Goal: Information Seeking & Learning: Learn about a topic

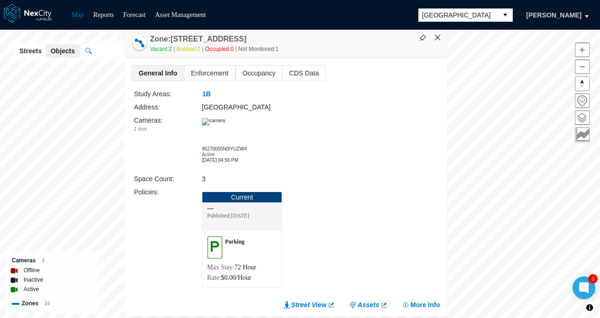
click at [439, 40] on button "×" at bounding box center [437, 37] width 8 height 8
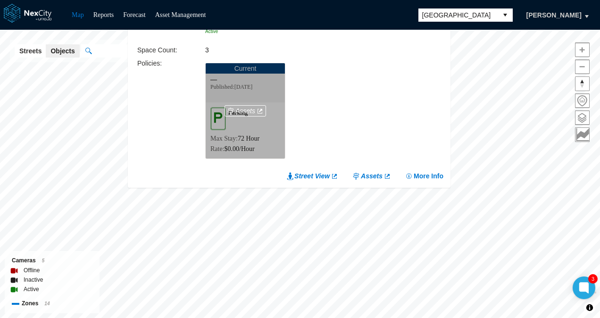
drag, startPoint x: 212, startPoint y: 99, endPoint x: 217, endPoint y: 128, distance: 30.2
click at [217, 128] on div "Assets" at bounding box center [245, 110] width 79 height 95
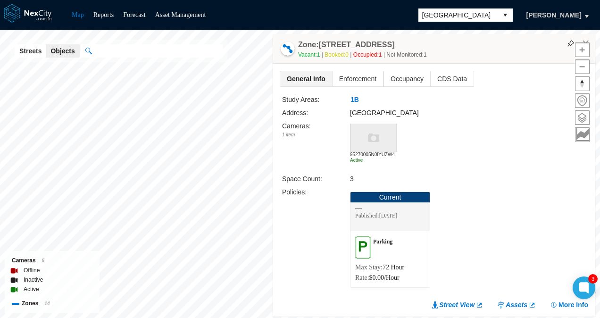
click at [586, 41] on div at bounding box center [582, 91] width 15 height 102
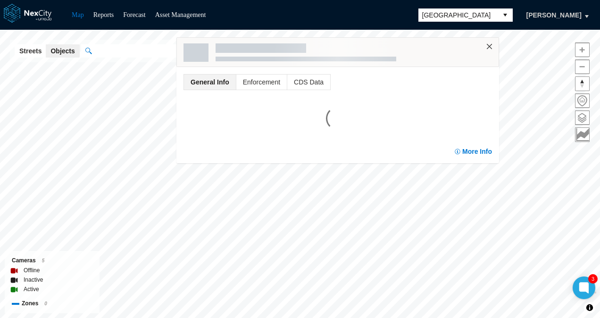
click at [490, 48] on button "×" at bounding box center [489, 46] width 8 height 8
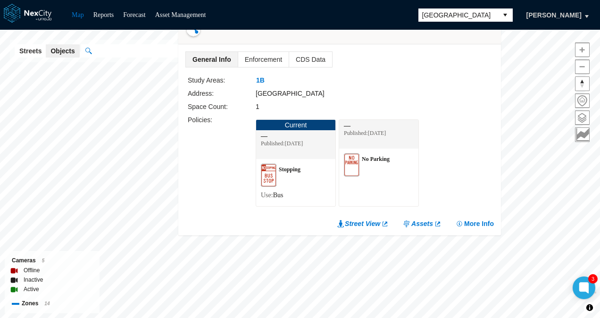
click at [348, 82] on div "1B" at bounding box center [332, 80] width 153 height 10
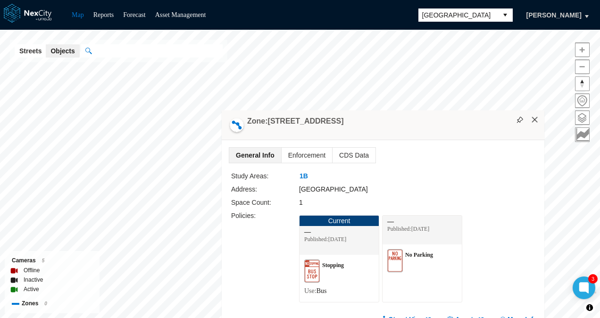
click at [534, 117] on button "×" at bounding box center [534, 120] width 8 height 8
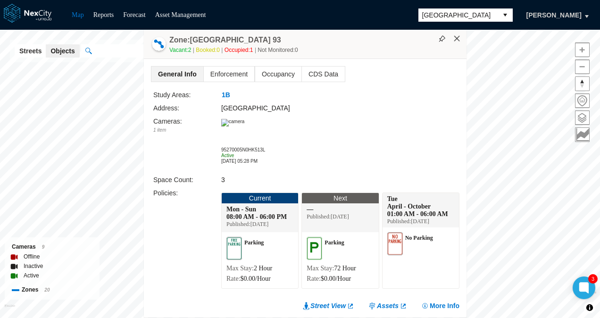
click at [460, 39] on button "×" at bounding box center [457, 38] width 8 height 8
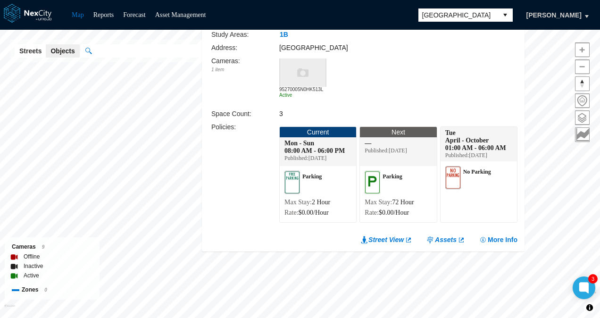
click at [234, 105] on div "Study Areas: 1B Address: Nicollet Avenue Cameras : 1 item 95270005N0HK513L Acti…" at bounding box center [364, 128] width 306 height 198
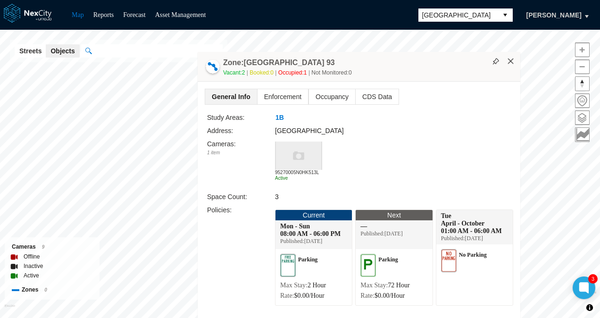
click at [511, 64] on button "×" at bounding box center [510, 61] width 8 height 8
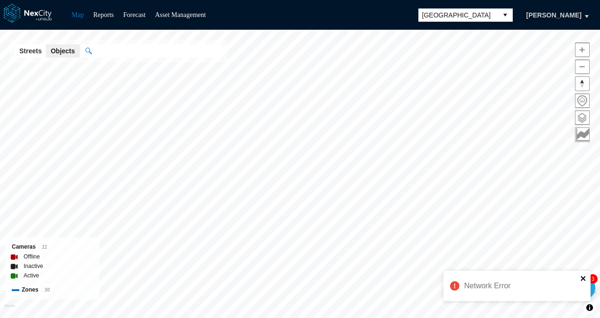
click at [584, 278] on icon "close" at bounding box center [583, 278] width 7 height 8
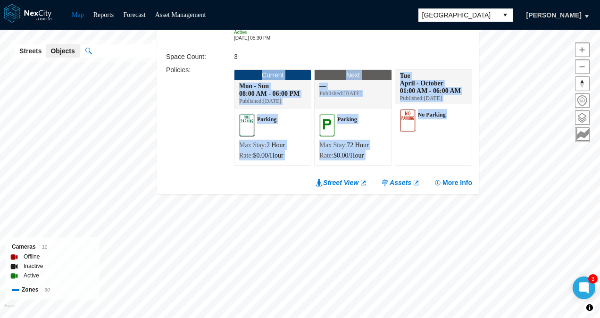
drag, startPoint x: 198, startPoint y: 133, endPoint x: 201, endPoint y: 176, distance: 43.5
click at [201, 176] on div "General Info Enforcement Occupancy CDS Data Study Areas: 1B Address: Nicollet A…" at bounding box center [318, 65] width 322 height 258
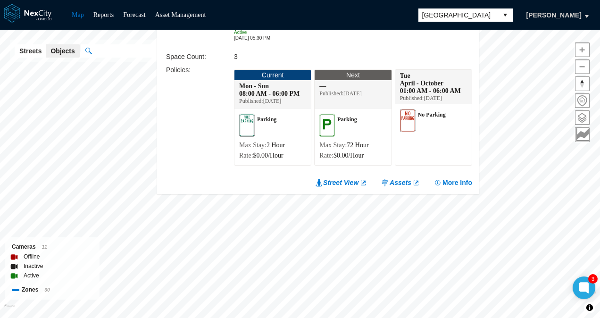
click at [188, 124] on div "Policies :" at bounding box center [200, 118] width 68 height 106
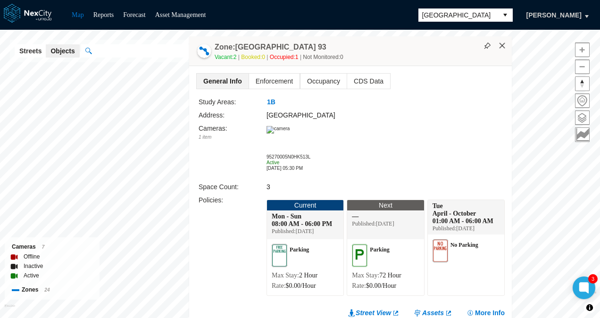
click at [503, 46] on button "×" at bounding box center [502, 45] width 8 height 8
